Goal: Task Accomplishment & Management: Use online tool/utility

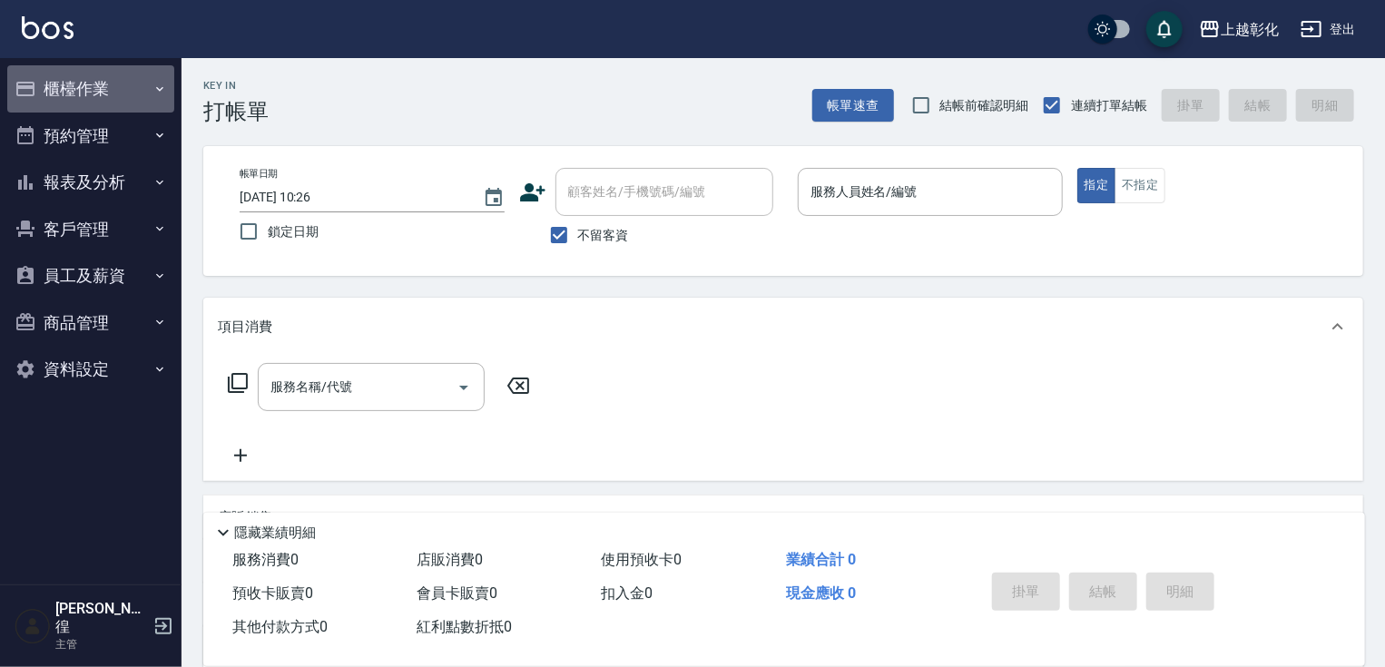
click at [49, 100] on button "櫃檯作業" at bounding box center [90, 88] width 167 height 47
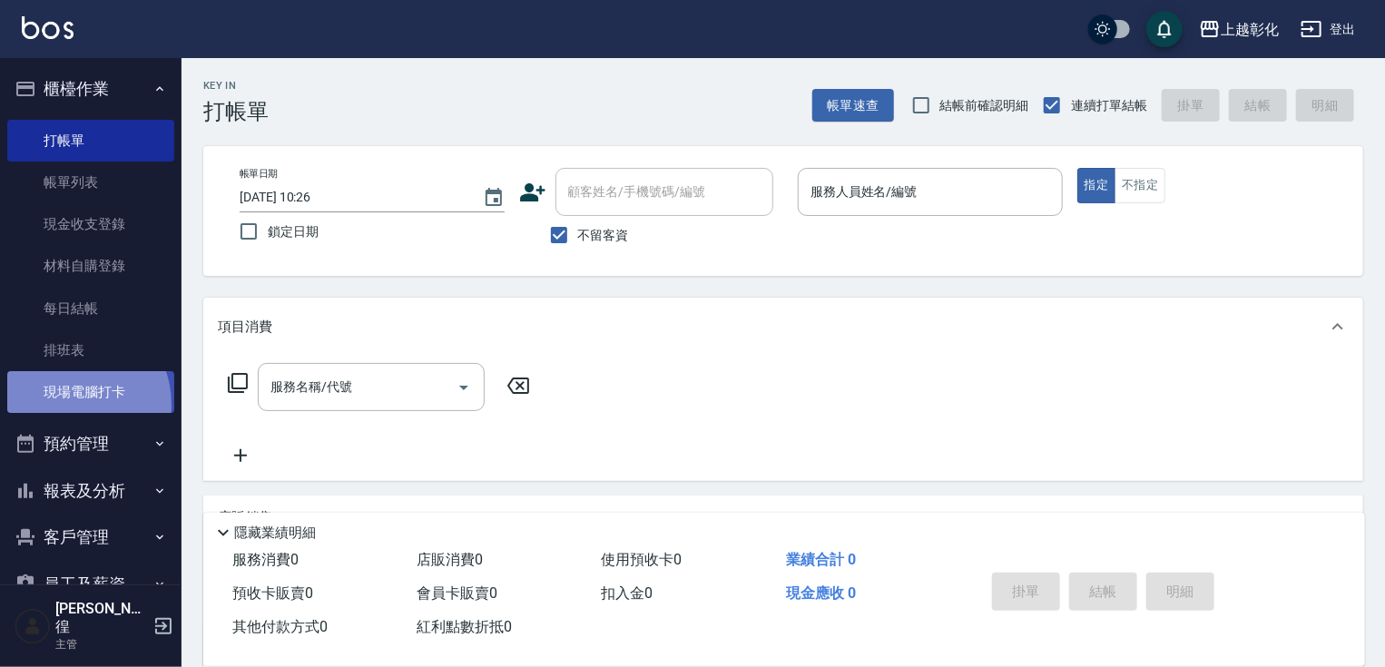
click at [65, 405] on link "現場電腦打卡" at bounding box center [90, 392] width 167 height 42
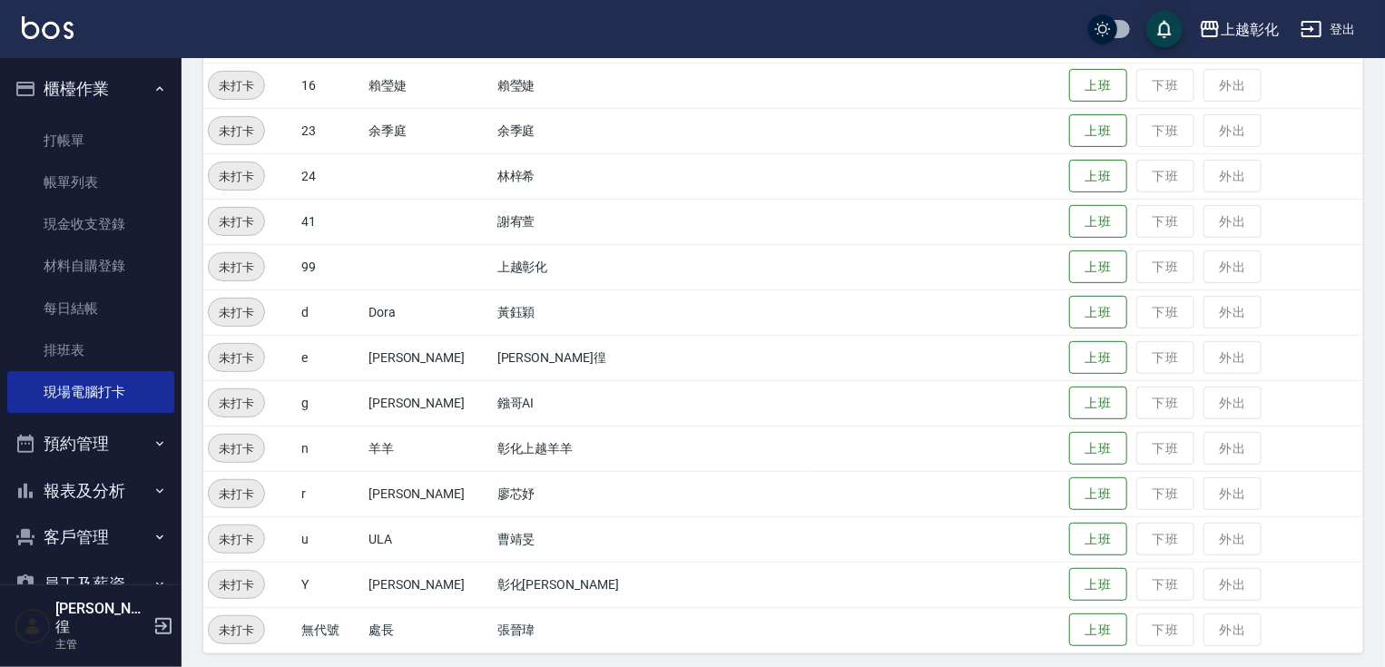
scroll to position [283, 0]
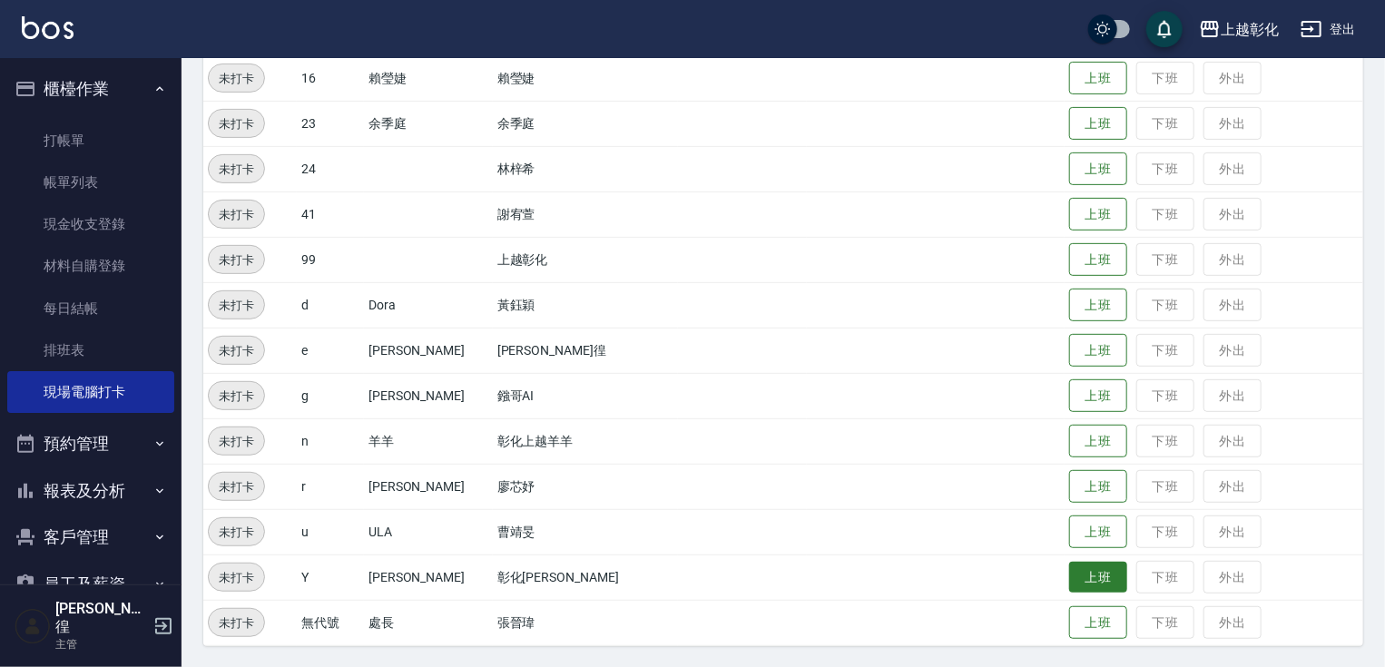
click at [1069, 587] on button "上班" at bounding box center [1098, 578] width 58 height 32
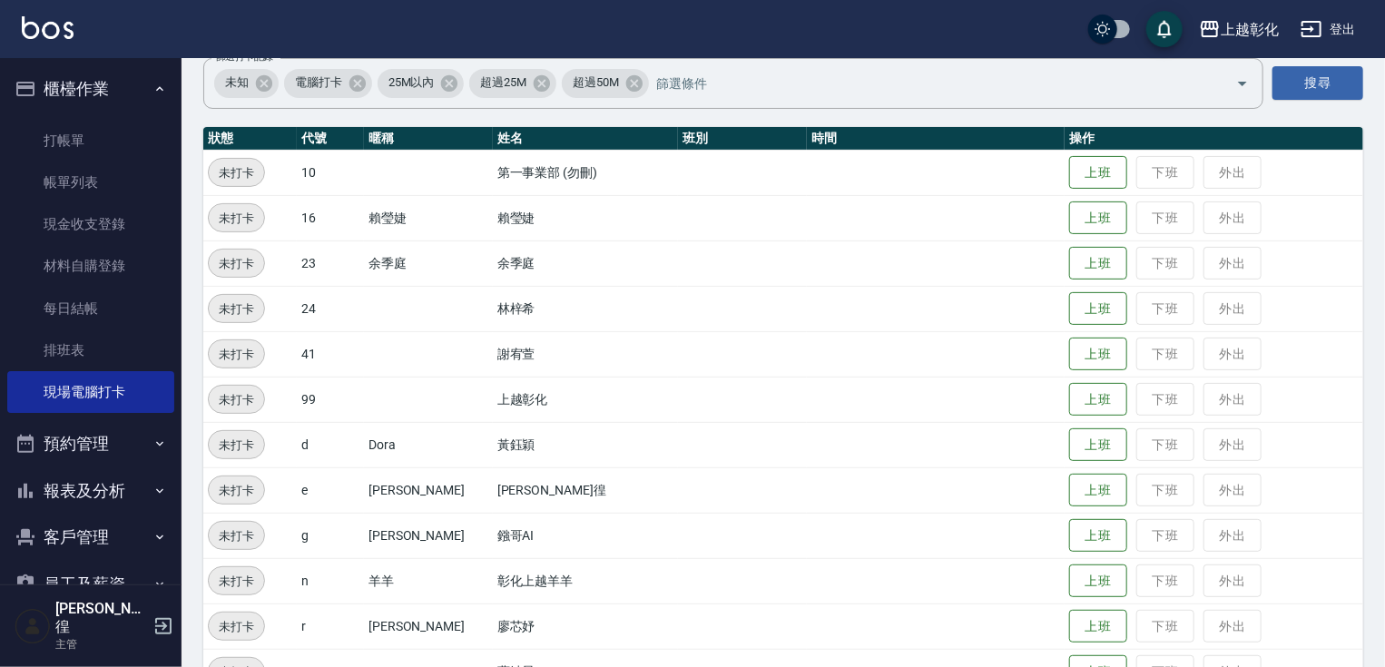
scroll to position [138, 0]
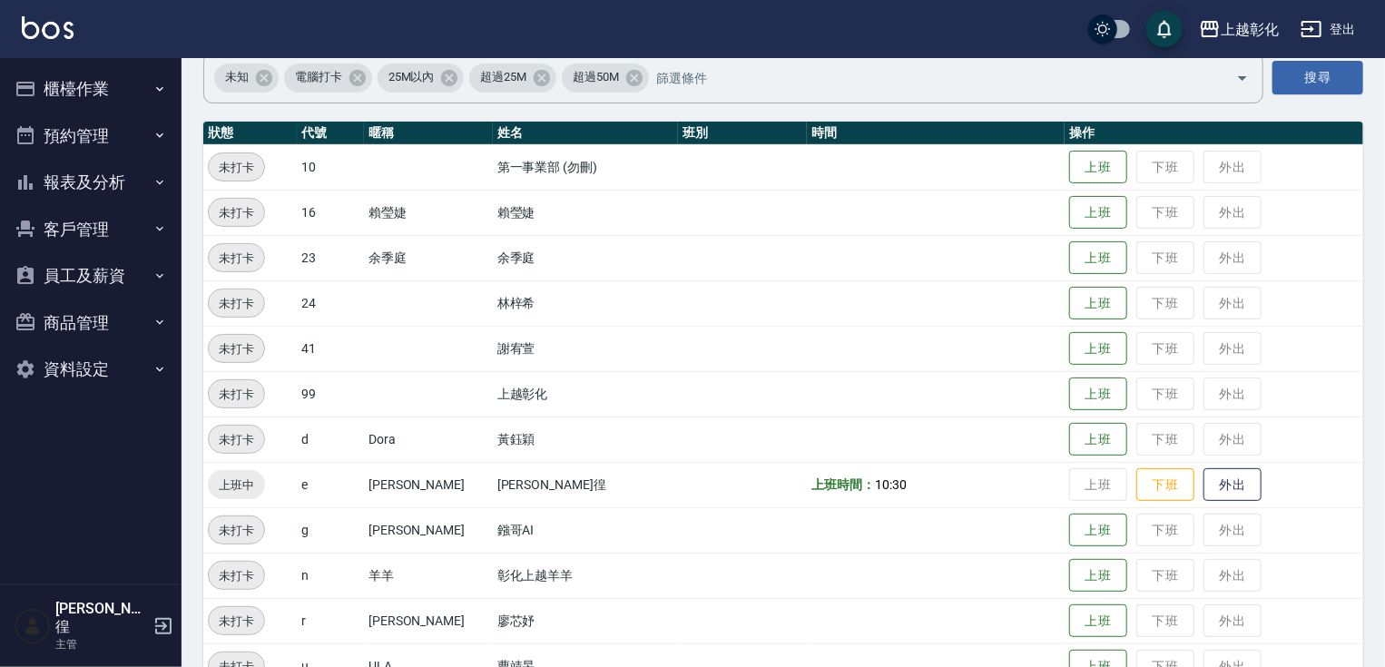
scroll to position [283, 0]
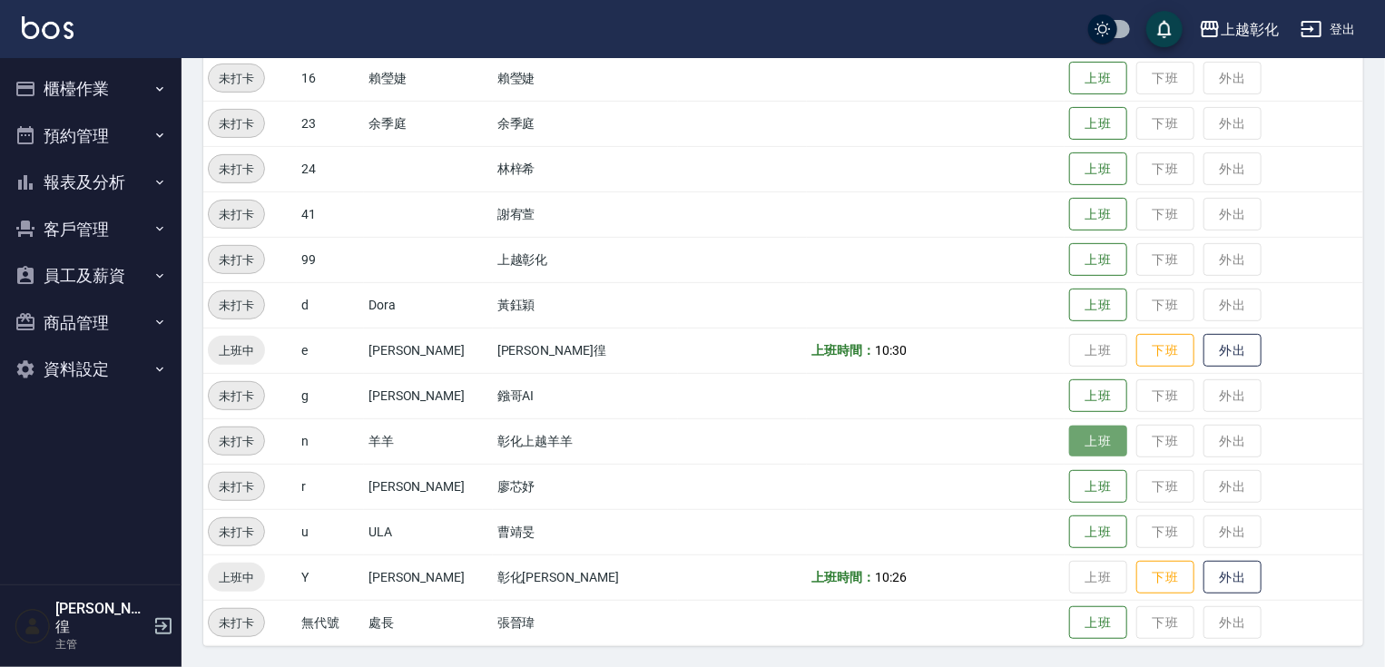
click at [673, 434] on button "上班" at bounding box center [1098, 442] width 58 height 32
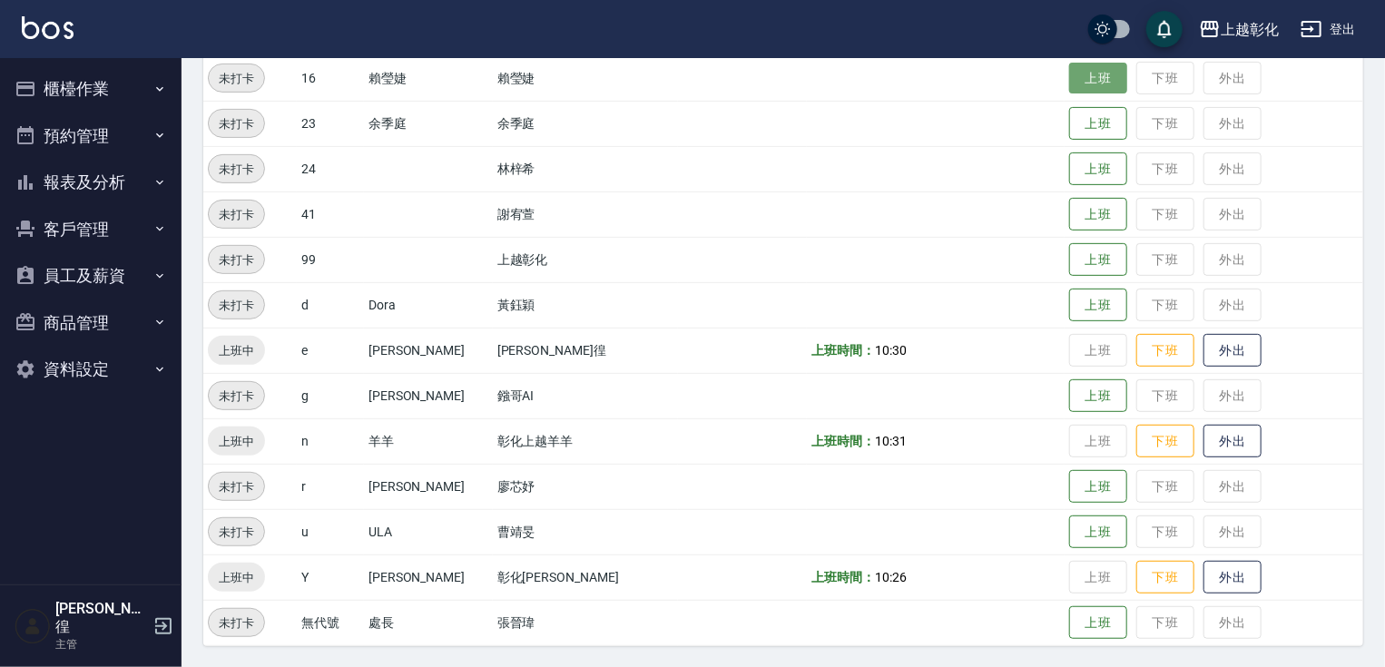
click at [673, 80] on button "上班" at bounding box center [1098, 79] width 58 height 32
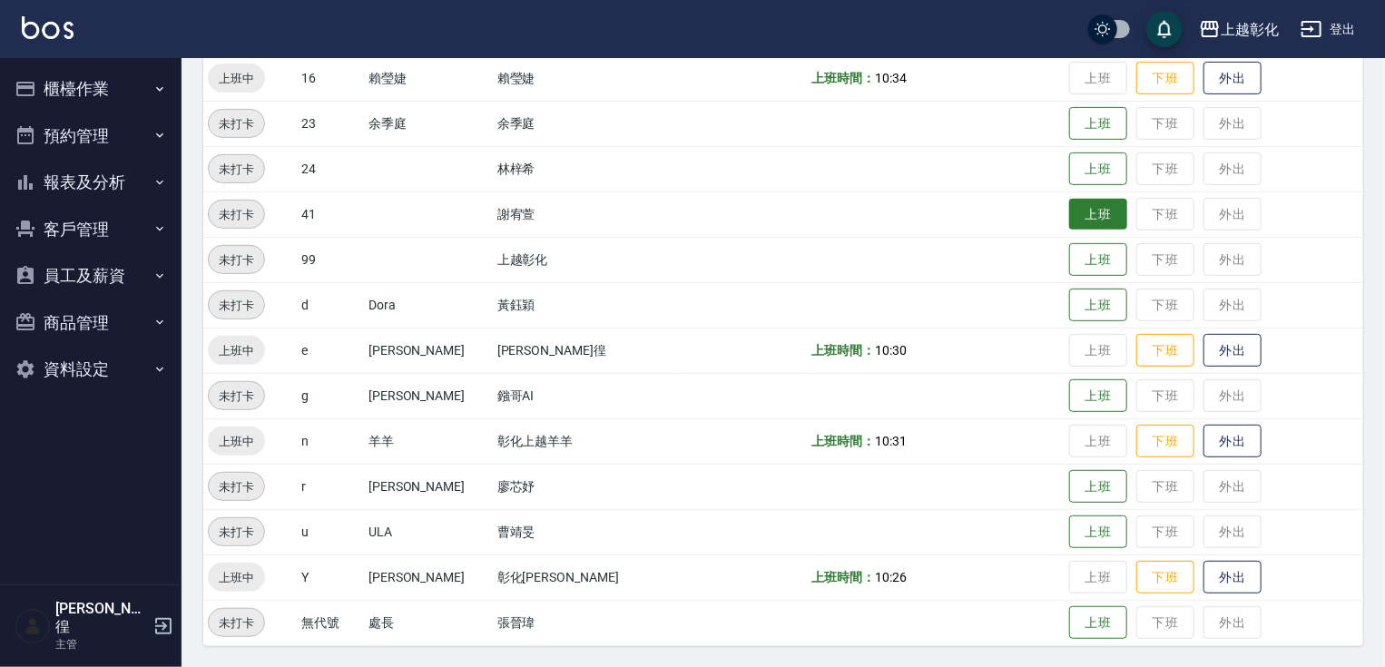
click at [673, 226] on button "上班" at bounding box center [1098, 215] width 58 height 32
